Goal: Find contact information: Find contact information

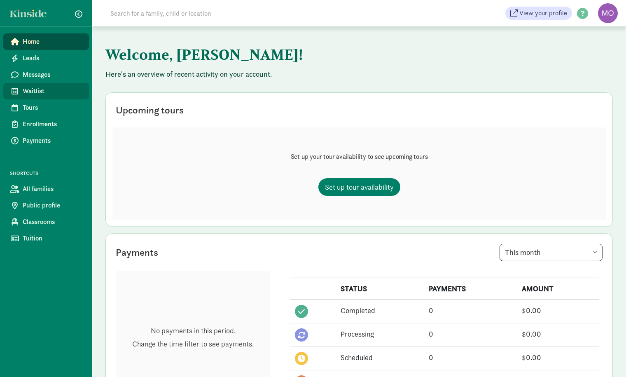
click at [30, 94] on span "Waitlist" at bounding box center [53, 91] width 60 height 10
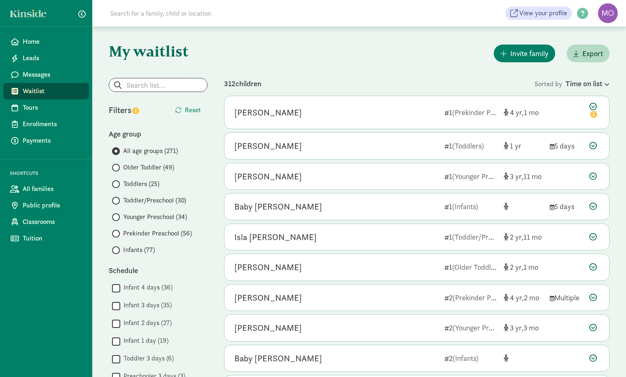
click at [116, 250] on input "Infants (77)" at bounding box center [114, 249] width 5 height 5
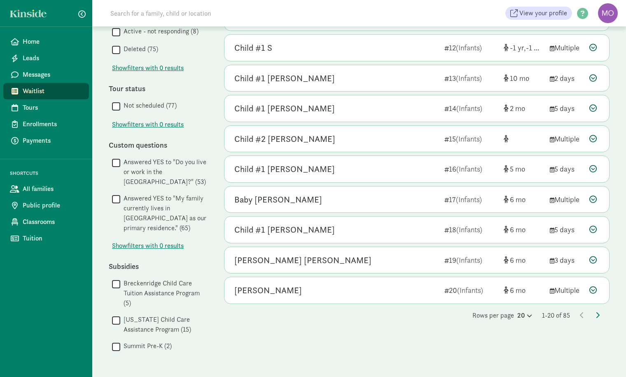
scroll to position [402, 0]
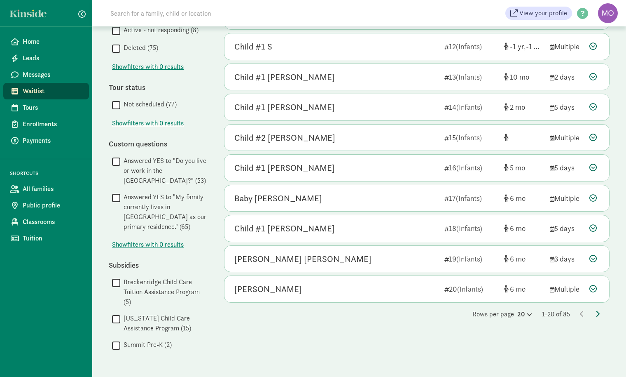
click at [599, 310] on icon at bounding box center [598, 313] width 4 height 7
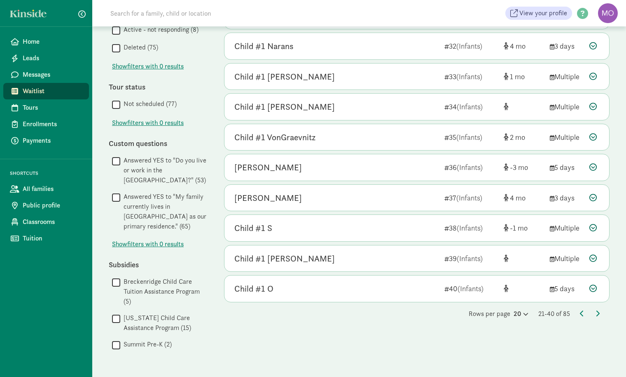
scroll to position [403, 0]
click at [598, 310] on icon at bounding box center [598, 313] width 4 height 7
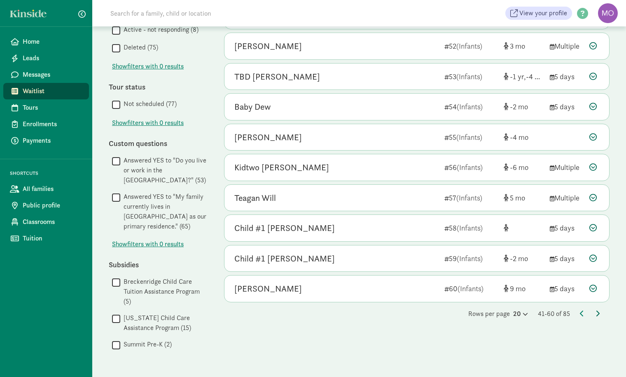
click at [597, 310] on icon at bounding box center [598, 313] width 4 height 7
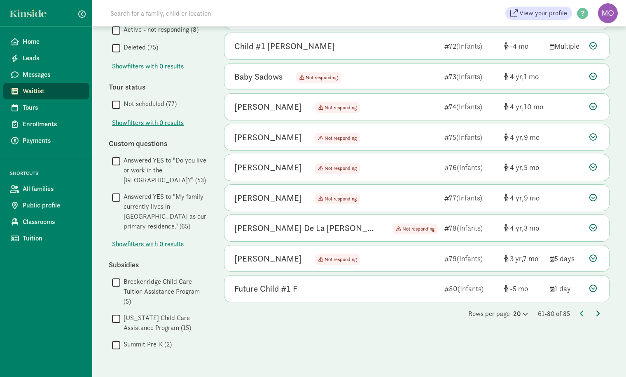
click at [597, 310] on icon at bounding box center [598, 313] width 4 height 7
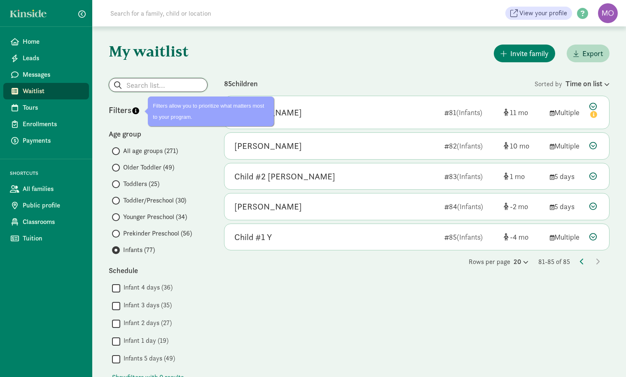
click at [153, 85] on input "search" at bounding box center [158, 84] width 98 height 13
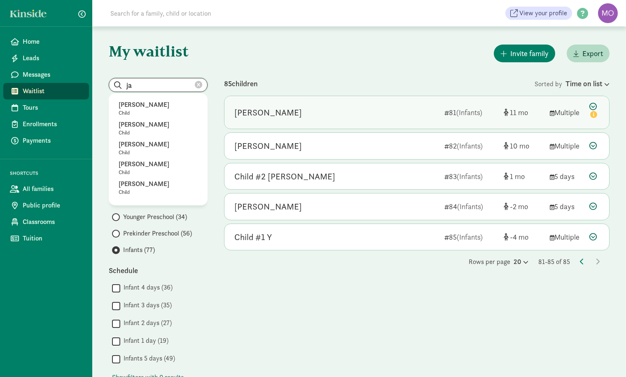
type input "j"
radio input "true"
radio input "false"
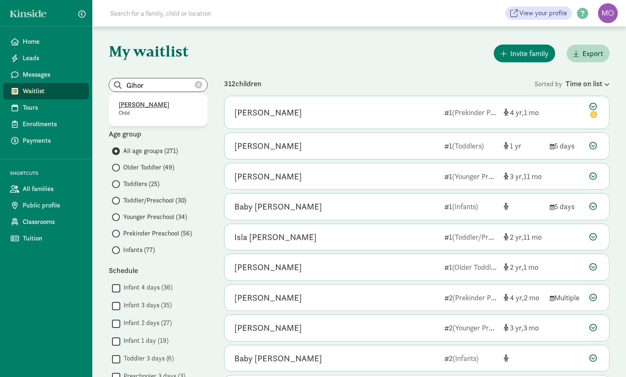
click at [157, 106] on p "Josephine Gihorski" at bounding box center [158, 105] width 79 height 10
type input "Josephine Gihorski"
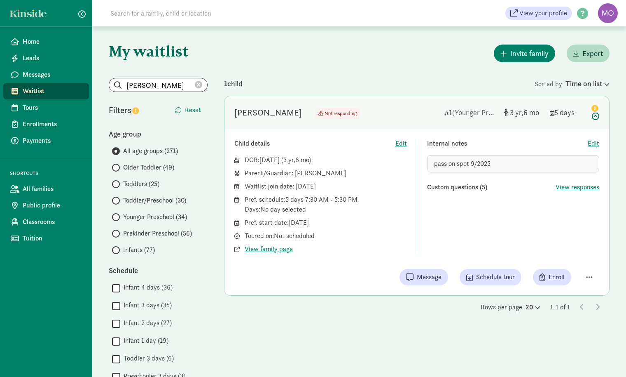
click at [200, 83] on icon at bounding box center [198, 84] width 7 height 7
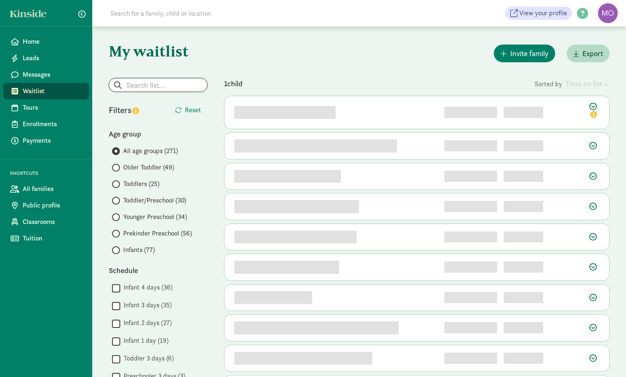
click at [177, 84] on input "search" at bounding box center [158, 84] width 98 height 13
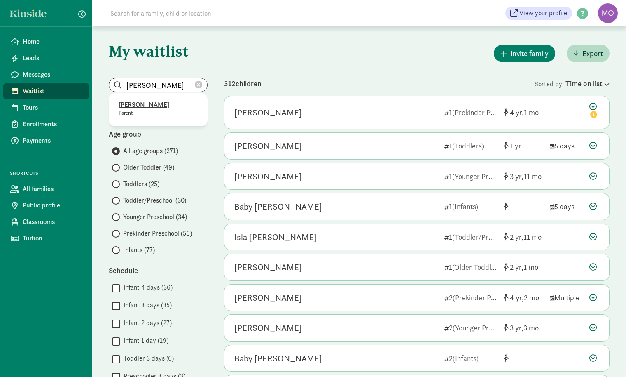
click at [169, 107] on p "Veronica Dotson" at bounding box center [158, 105] width 79 height 10
type input "Veronica Dotson"
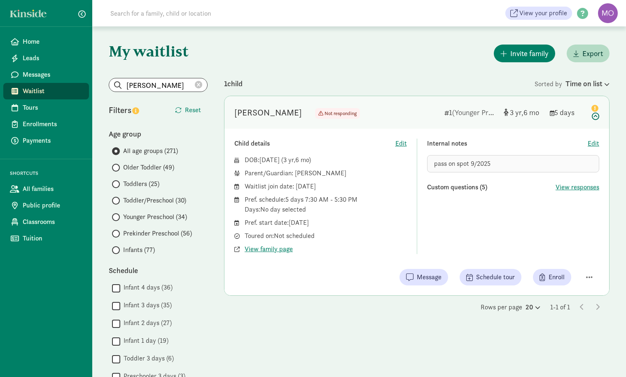
click at [138, 216] on span "Younger Preschool (34)" at bounding box center [155, 217] width 64 height 10
click at [117, 216] on input "Younger Preschool (34)" at bounding box center [114, 216] width 5 height 5
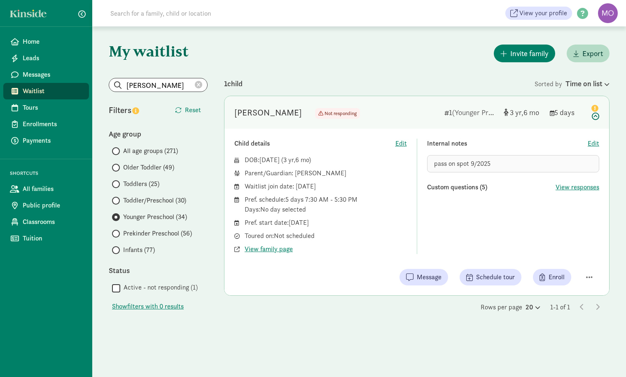
click at [199, 85] on icon at bounding box center [198, 84] width 7 height 7
radio input "true"
radio input "false"
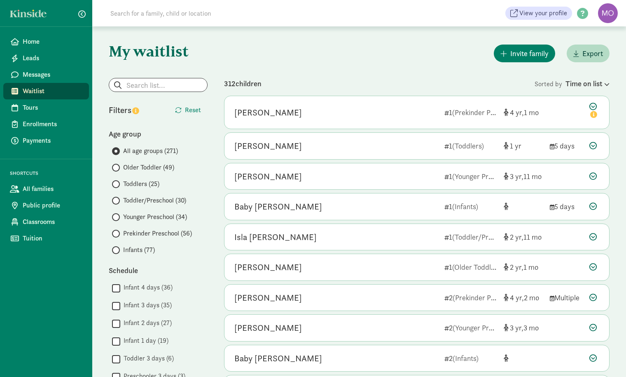
click at [117, 215] on input "Younger Preschool (34)" at bounding box center [114, 216] width 5 height 5
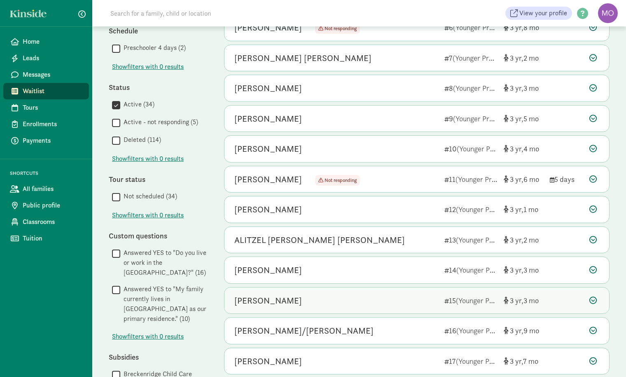
scroll to position [240, 0]
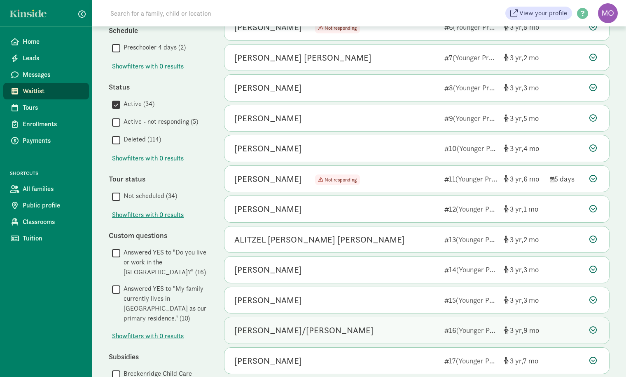
click at [413, 330] on div "David/DJ Garcia" at bounding box center [336, 329] width 204 height 13
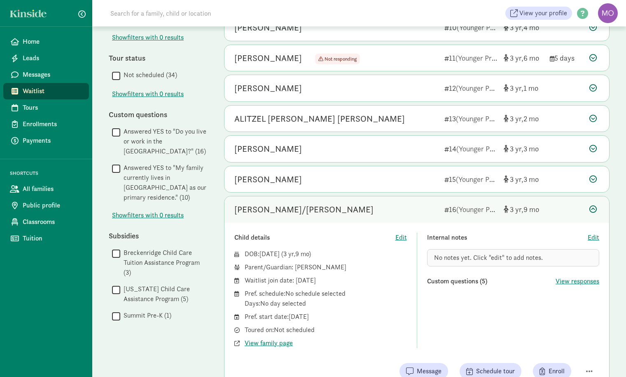
scroll to position [367, 0]
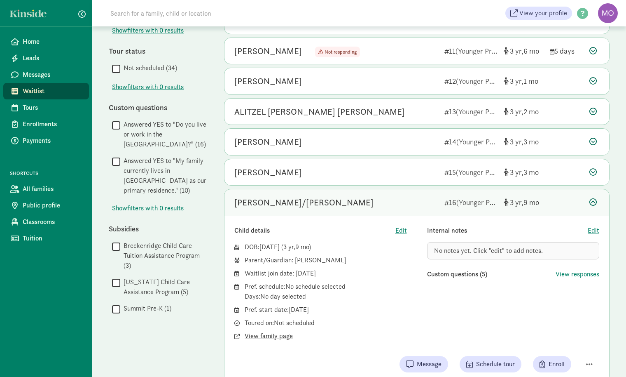
click at [278, 333] on span "View family page" at bounding box center [269, 336] width 48 height 10
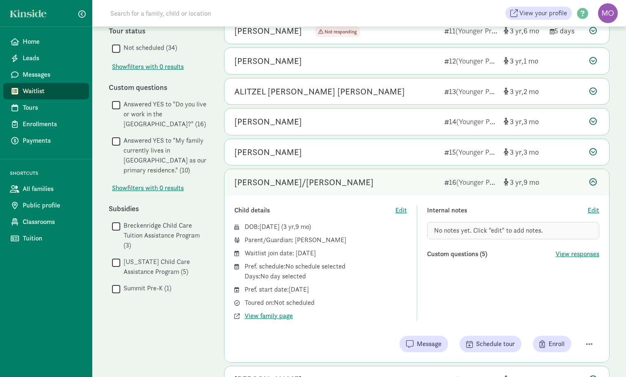
scroll to position [406, 0]
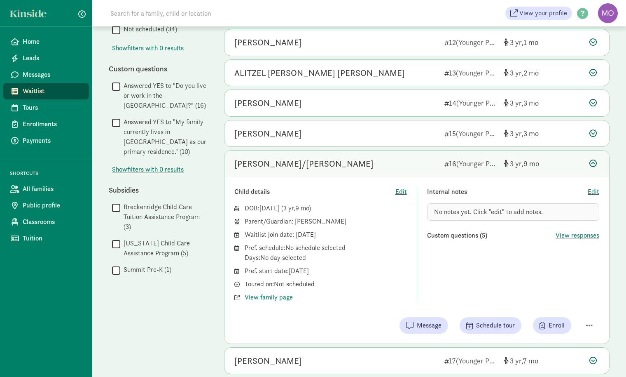
click at [594, 161] on icon at bounding box center [593, 162] width 7 height 7
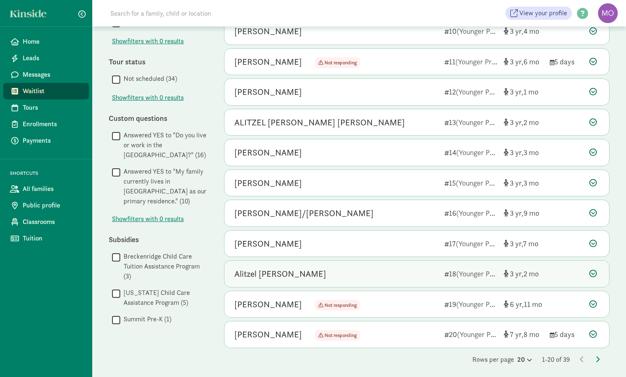
scroll to position [339, 0]
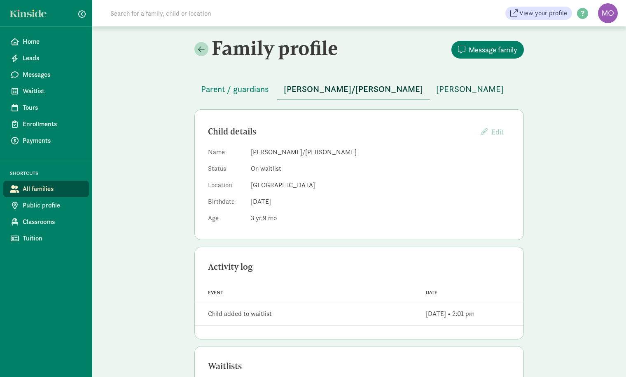
click at [436, 91] on span "Luna Skelly" at bounding box center [470, 88] width 68 height 13
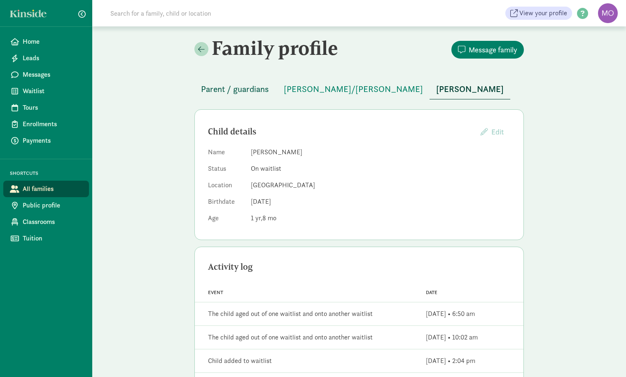
click at [231, 86] on span "Parent / guardians" at bounding box center [235, 88] width 68 height 13
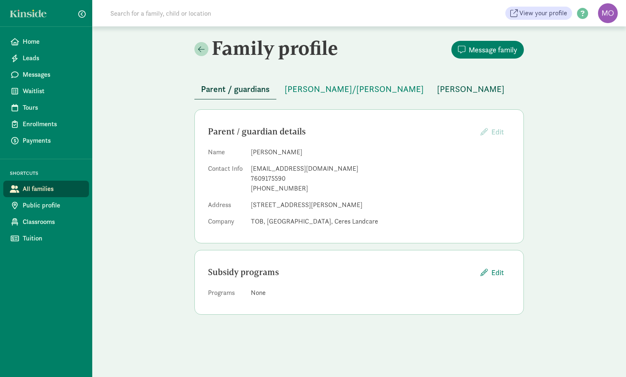
click at [437, 87] on span "Luna Skelly" at bounding box center [471, 88] width 68 height 13
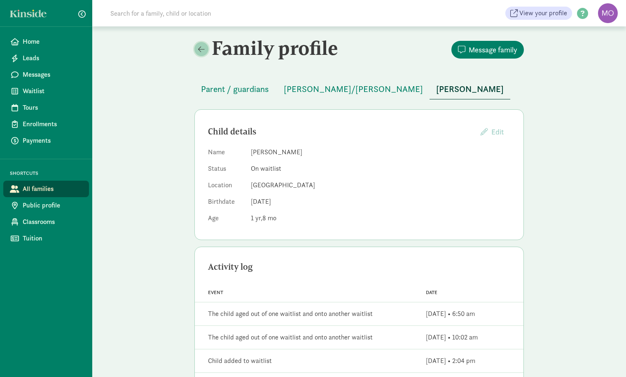
click at [201, 49] on span at bounding box center [201, 48] width 7 height 7
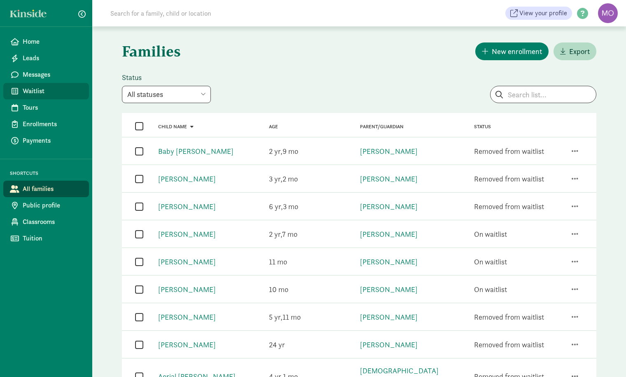
click at [32, 94] on span "Waitlist" at bounding box center [53, 91] width 60 height 10
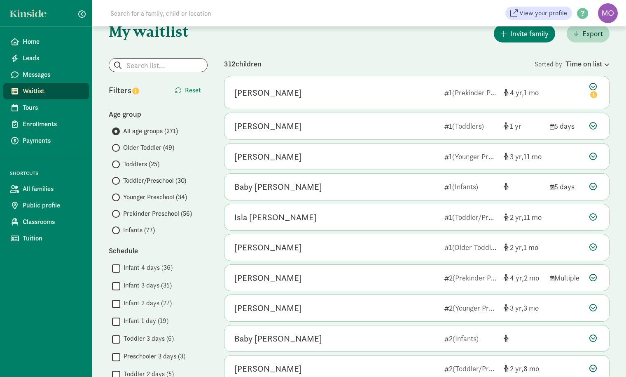
scroll to position [20, 0]
click at [117, 197] on input "Younger Preschool (34)" at bounding box center [114, 196] width 5 height 5
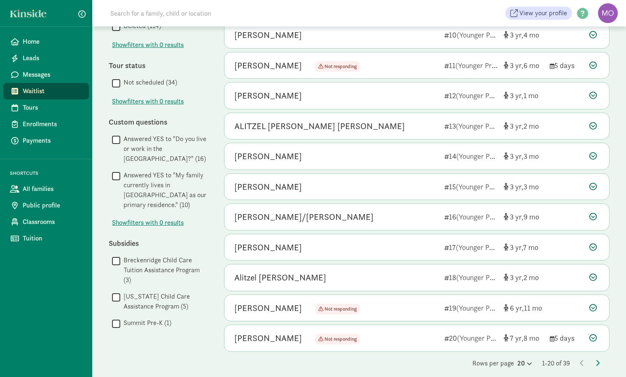
scroll to position [353, 0]
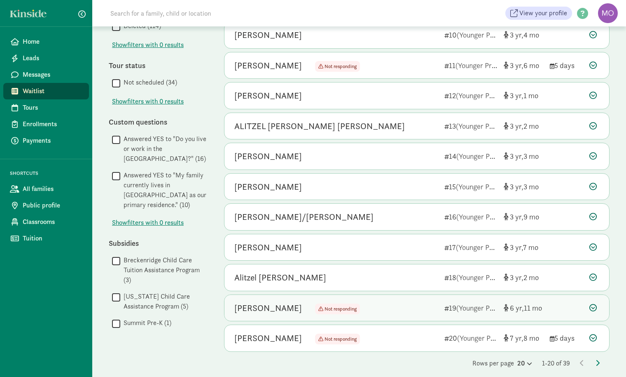
click at [594, 306] on icon at bounding box center [593, 307] width 7 height 7
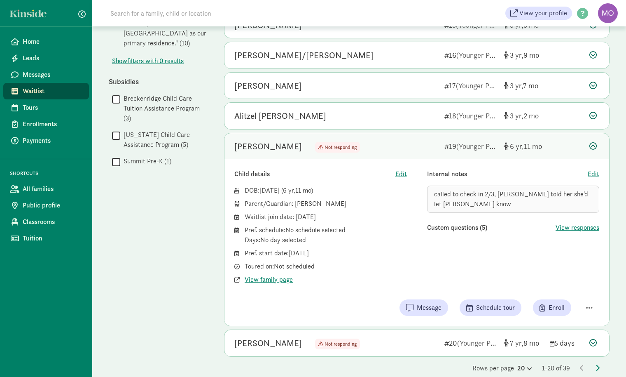
scroll to position [517, 0]
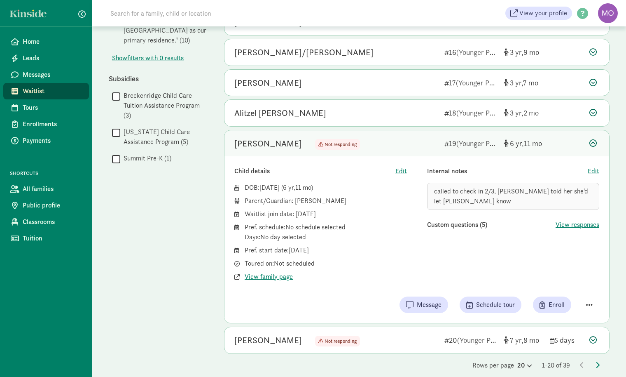
click at [589, 301] on span "button" at bounding box center [589, 304] width 7 height 7
click at [579, 279] on div "Remove from list" at bounding box center [567, 284] width 50 height 10
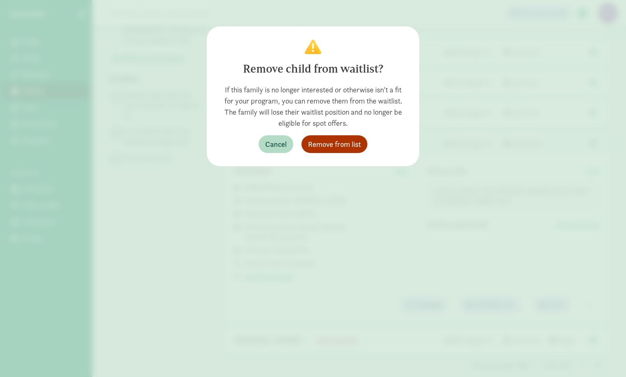
click at [342, 142] on span "Remove from list" at bounding box center [334, 143] width 53 height 11
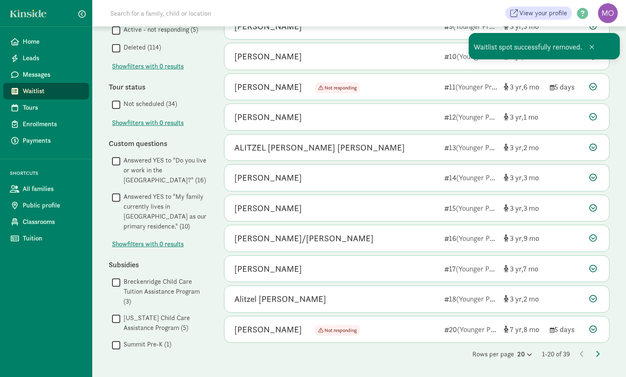
scroll to position [332, 0]
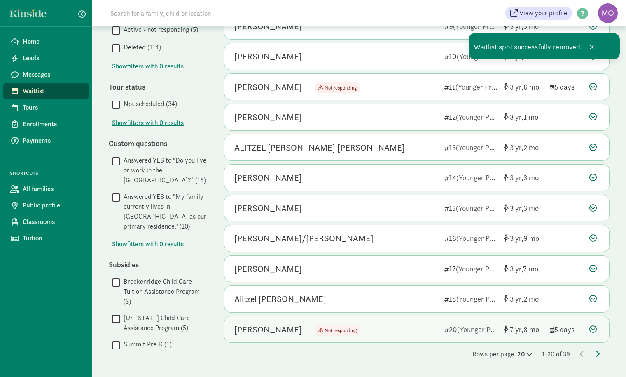
click at [592, 325] on icon at bounding box center [593, 328] width 7 height 7
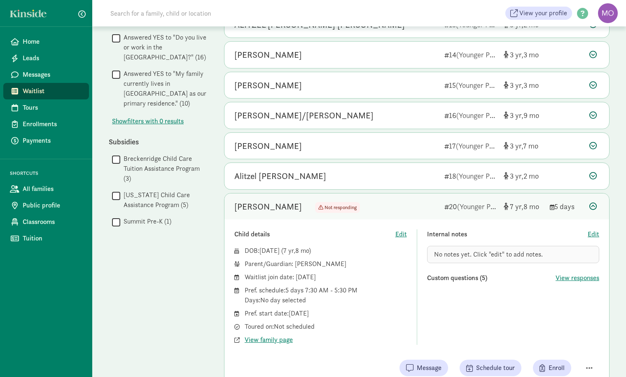
scroll to position [493, 0]
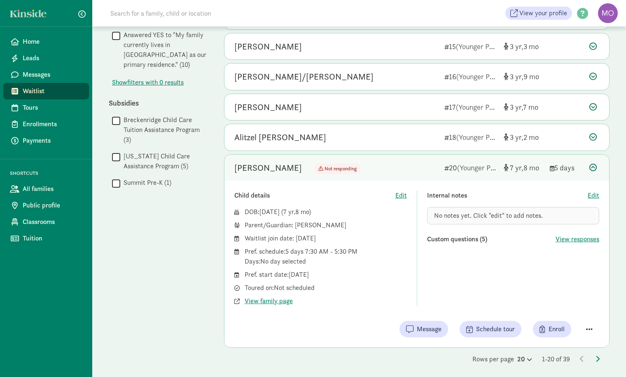
click at [590, 325] on span "button" at bounding box center [589, 328] width 7 height 7
click at [583, 304] on div "Remove from list" at bounding box center [567, 308] width 50 height 10
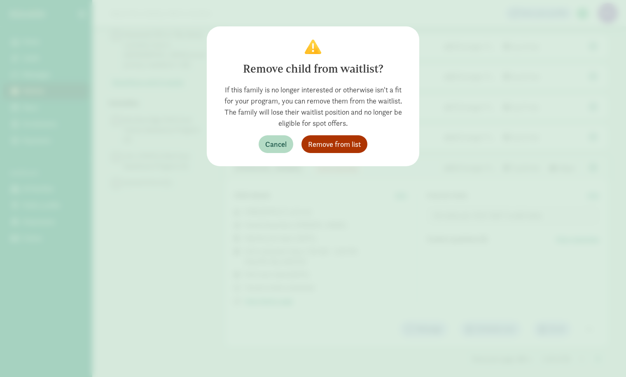
click at [344, 147] on span "Remove from list" at bounding box center [334, 143] width 53 height 11
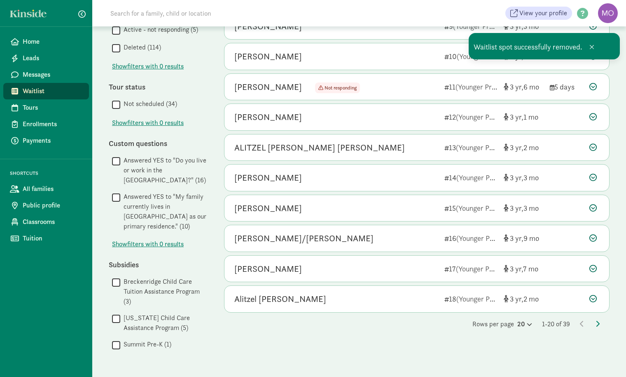
scroll to position [332, 0]
click at [598, 320] on icon at bounding box center [598, 323] width 4 height 7
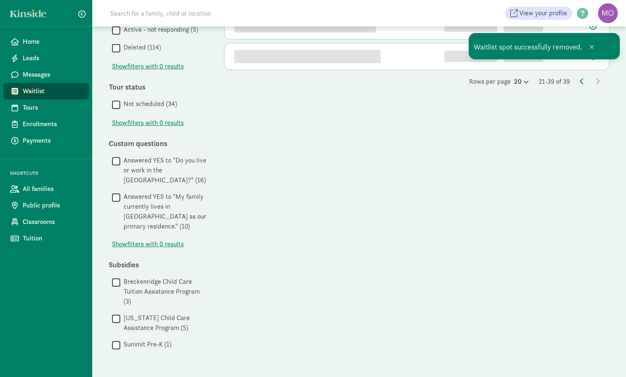
scroll to position [0, 0]
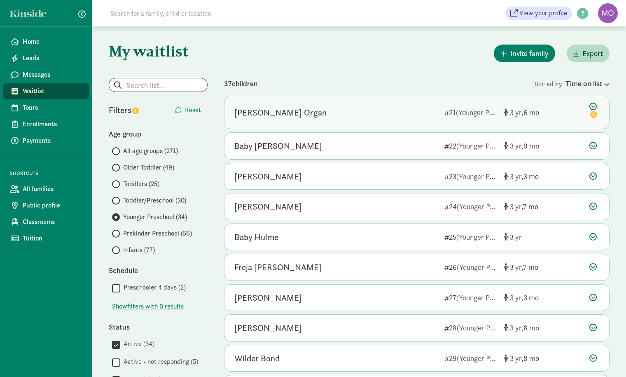
click at [399, 114] on div "[PERSON_NAME] Organ" at bounding box center [336, 112] width 204 height 13
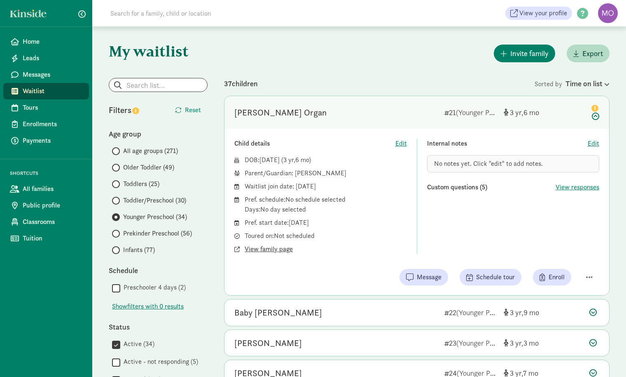
click at [283, 250] on span "View family page" at bounding box center [269, 249] width 48 height 10
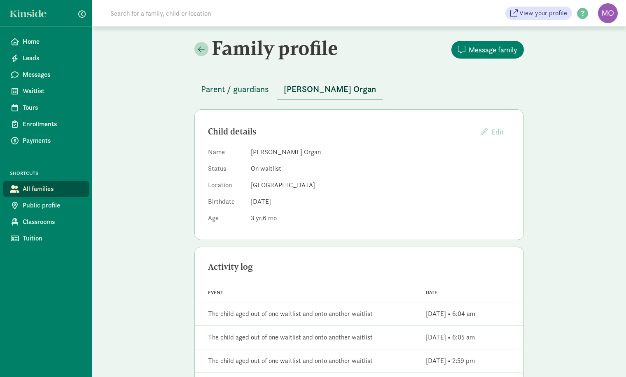
click at [246, 83] on span "Parent / guardians" at bounding box center [235, 88] width 68 height 13
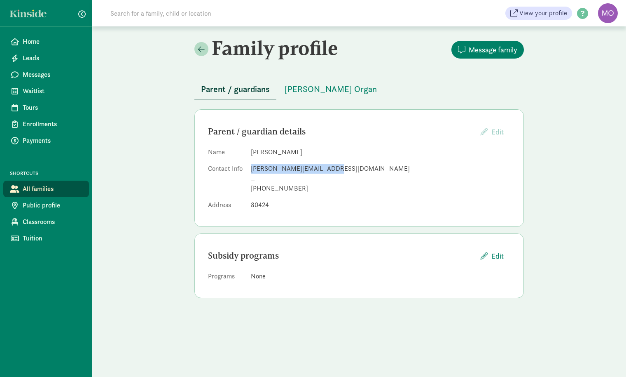
drag, startPoint x: 332, startPoint y: 165, endPoint x: 274, endPoint y: 161, distance: 57.8
click at [274, 161] on dl "Name [PERSON_NAME] Contact Info [PERSON_NAME][EMAIL_ADDRESS][DOMAIN_NAME] _ [PH…" at bounding box center [359, 180] width 302 height 66
copy div "[PERSON_NAME][EMAIL_ADDRESS][DOMAIN_NAME]"
click at [323, 89] on span "[PERSON_NAME] Organ" at bounding box center [331, 88] width 92 height 13
